Goal: Task Accomplishment & Management: Manage account settings

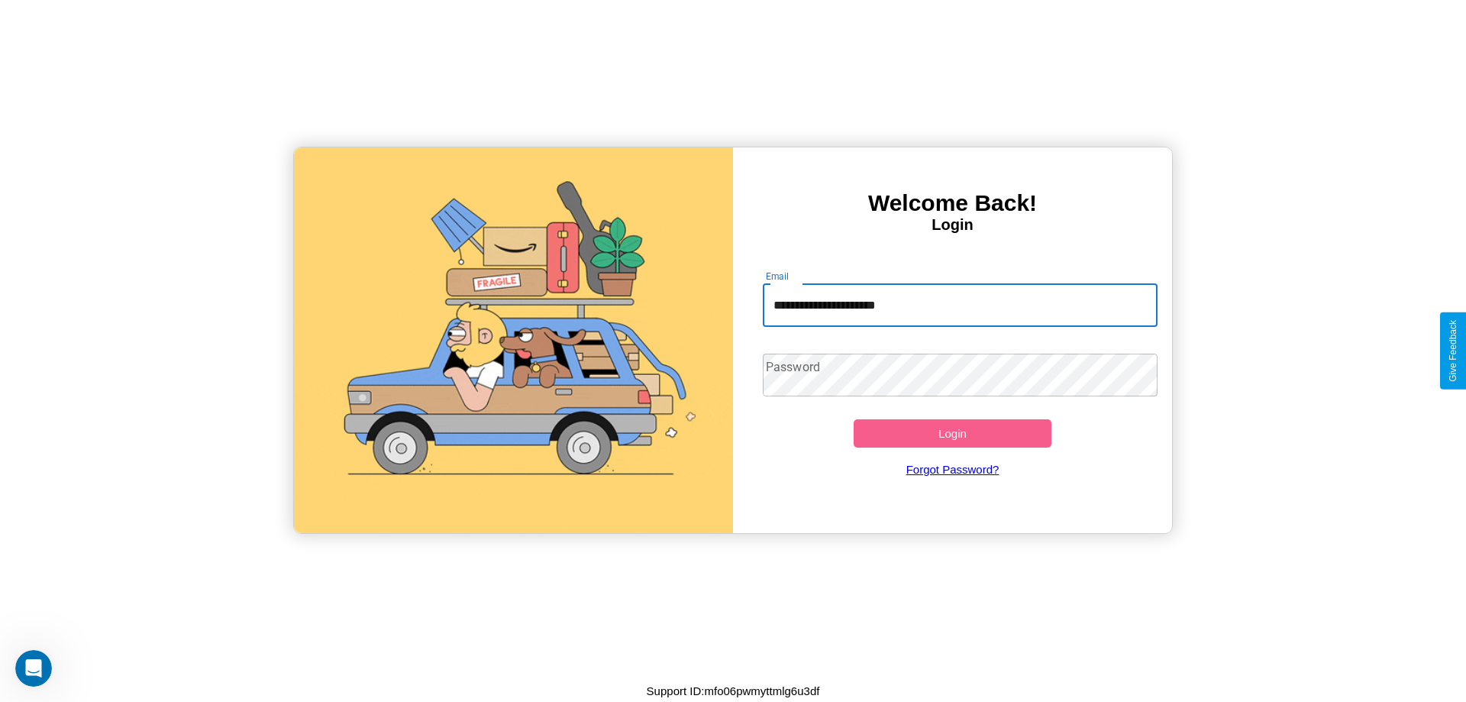
type input "**********"
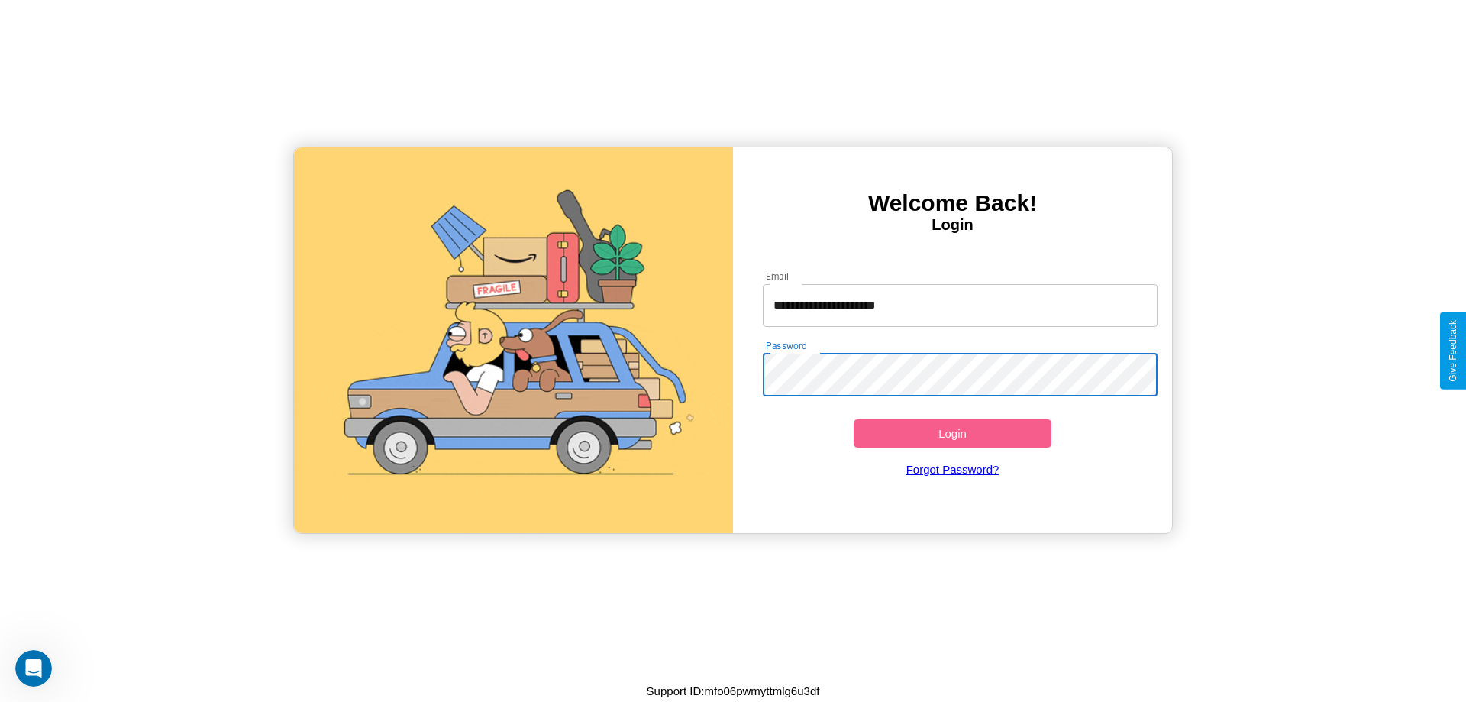
click at [952, 433] on button "Login" at bounding box center [953, 433] width 198 height 28
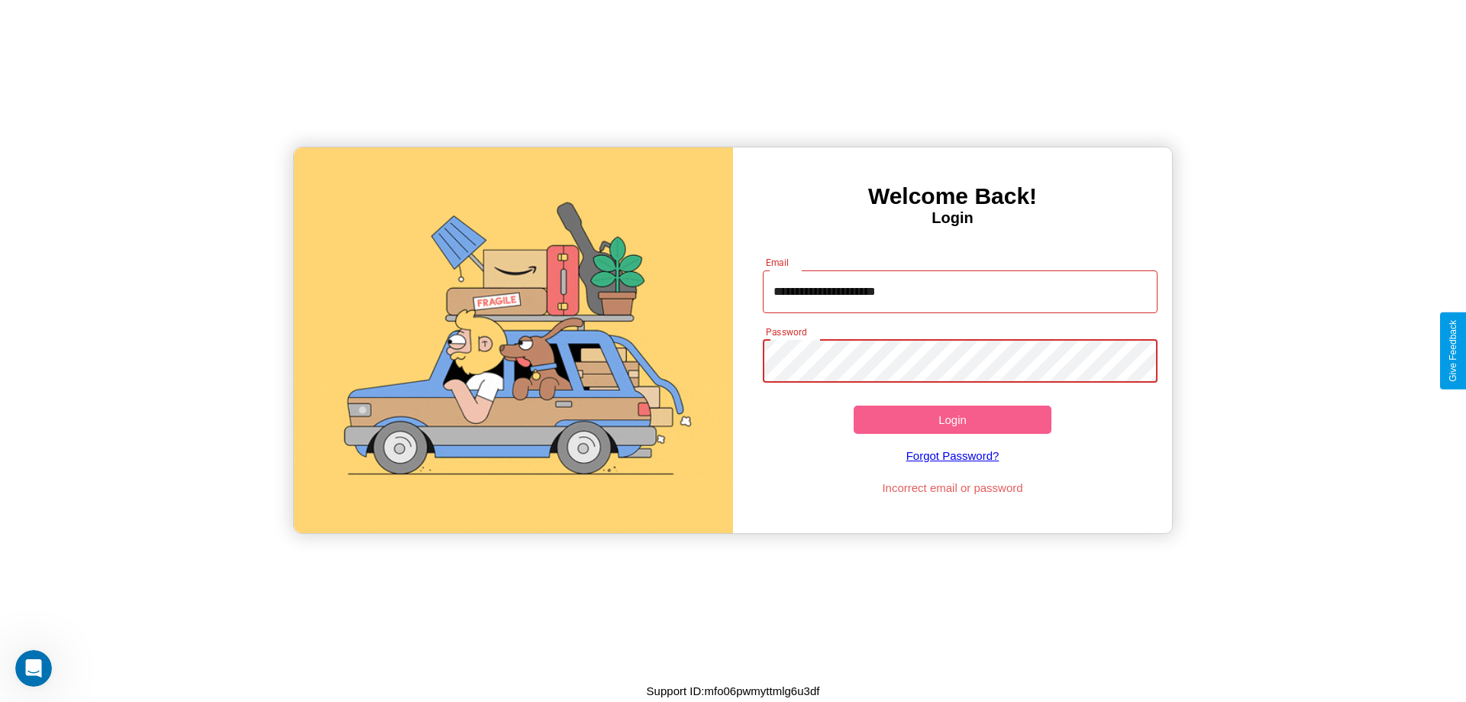
click at [952, 419] on button "Login" at bounding box center [953, 419] width 198 height 28
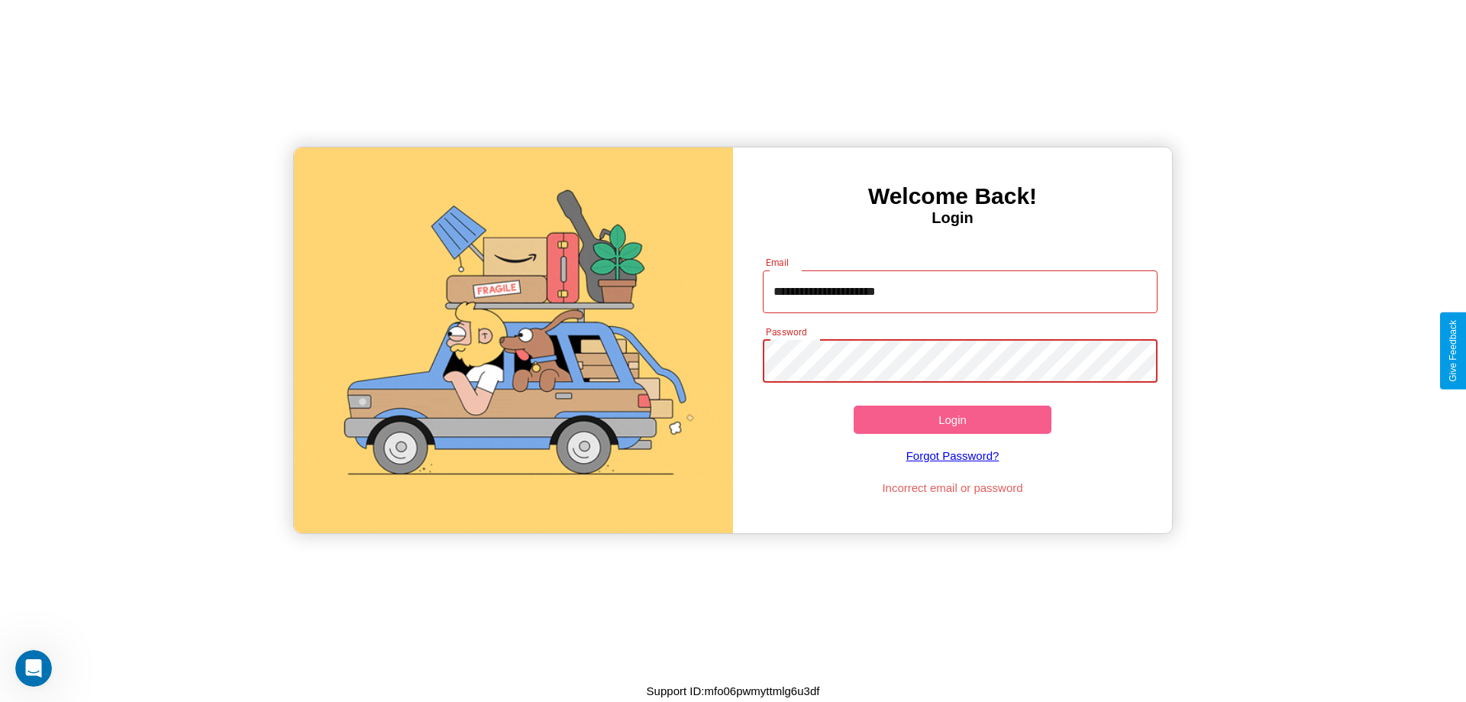
click at [952, 419] on button "Login" at bounding box center [953, 419] width 198 height 28
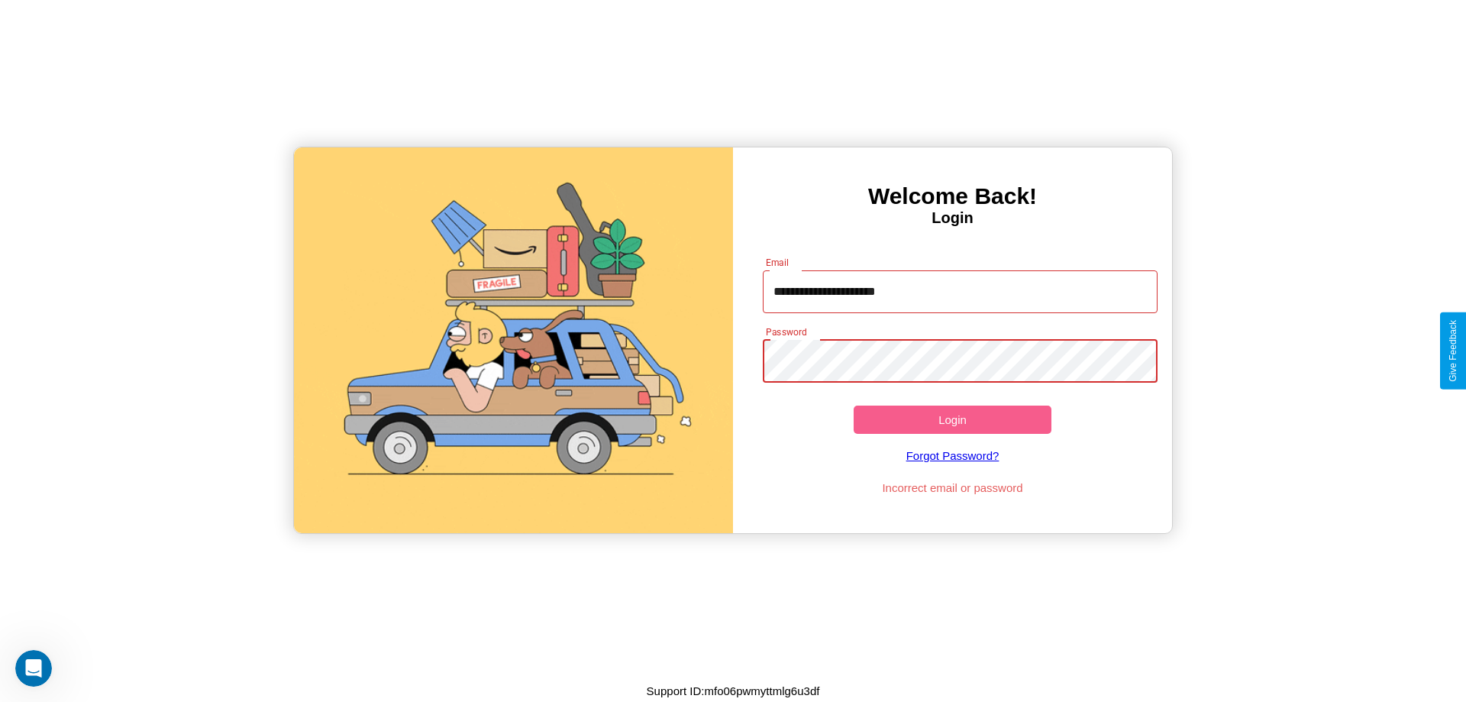
click at [952, 419] on button "Login" at bounding box center [953, 419] width 198 height 28
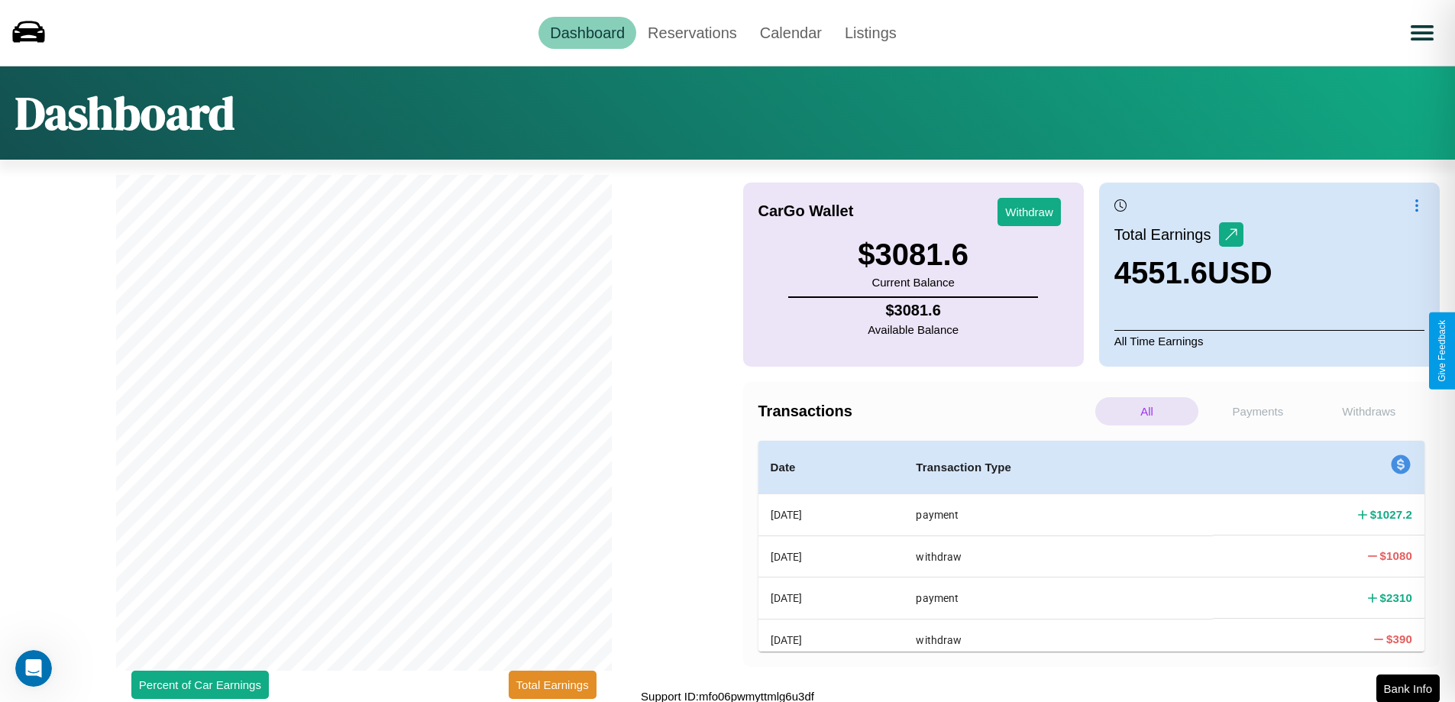
scroll to position [5, 0]
